Goal: Navigation & Orientation: Find specific page/section

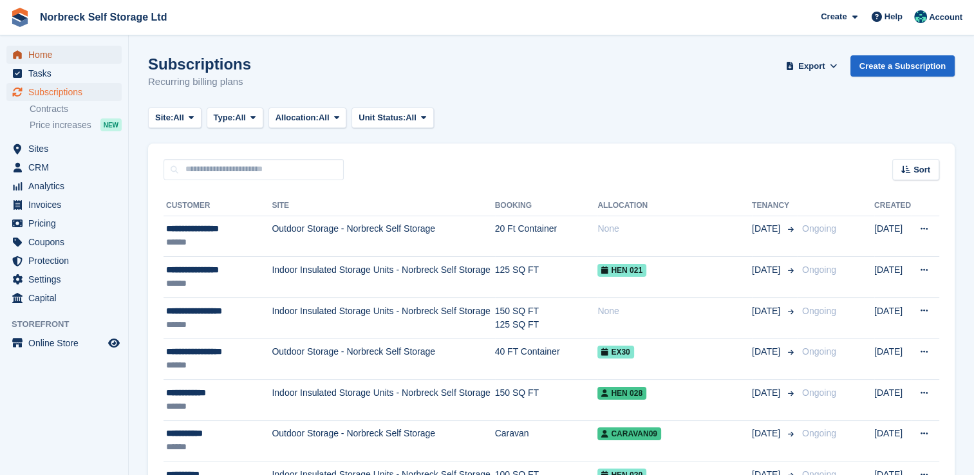
click at [40, 56] on span "Home" at bounding box center [66, 55] width 77 height 18
